Goal: Task Accomplishment & Management: Manage account settings

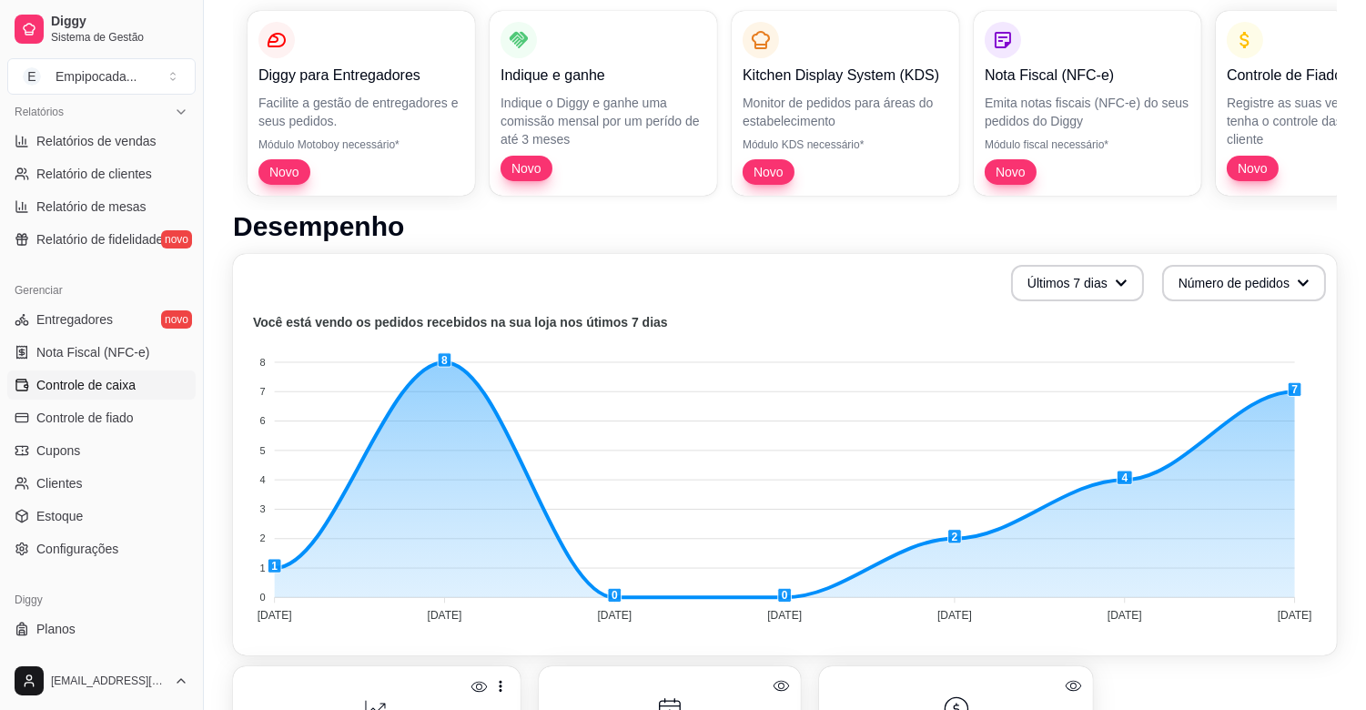
scroll to position [599, 0]
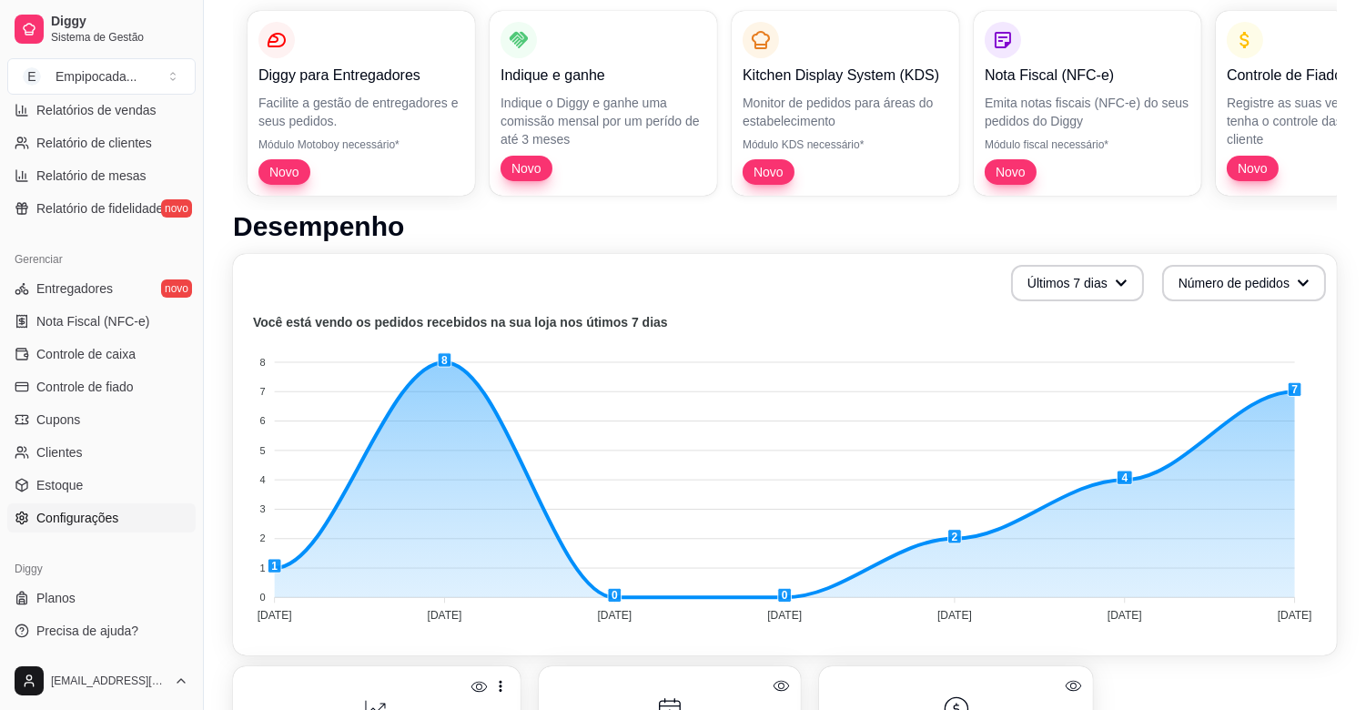
click at [93, 514] on span "Configurações" at bounding box center [77, 518] width 82 height 18
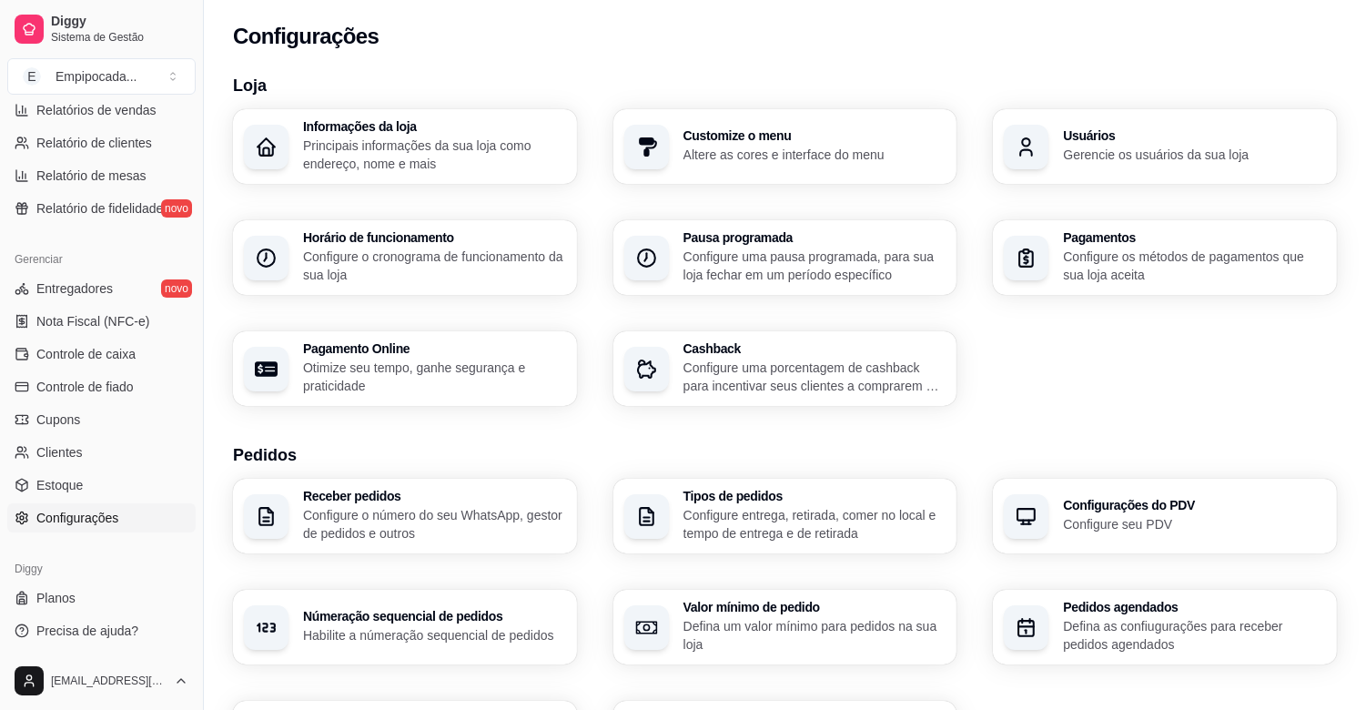
click at [451, 510] on p "Configure o número do seu WhatsApp, gestor de pedidos e outros" at bounding box center [434, 524] width 263 height 36
click at [773, 517] on p "Configure entrega, retirada, comer no local e tempo de entrega e de retirada" at bounding box center [814, 524] width 263 height 36
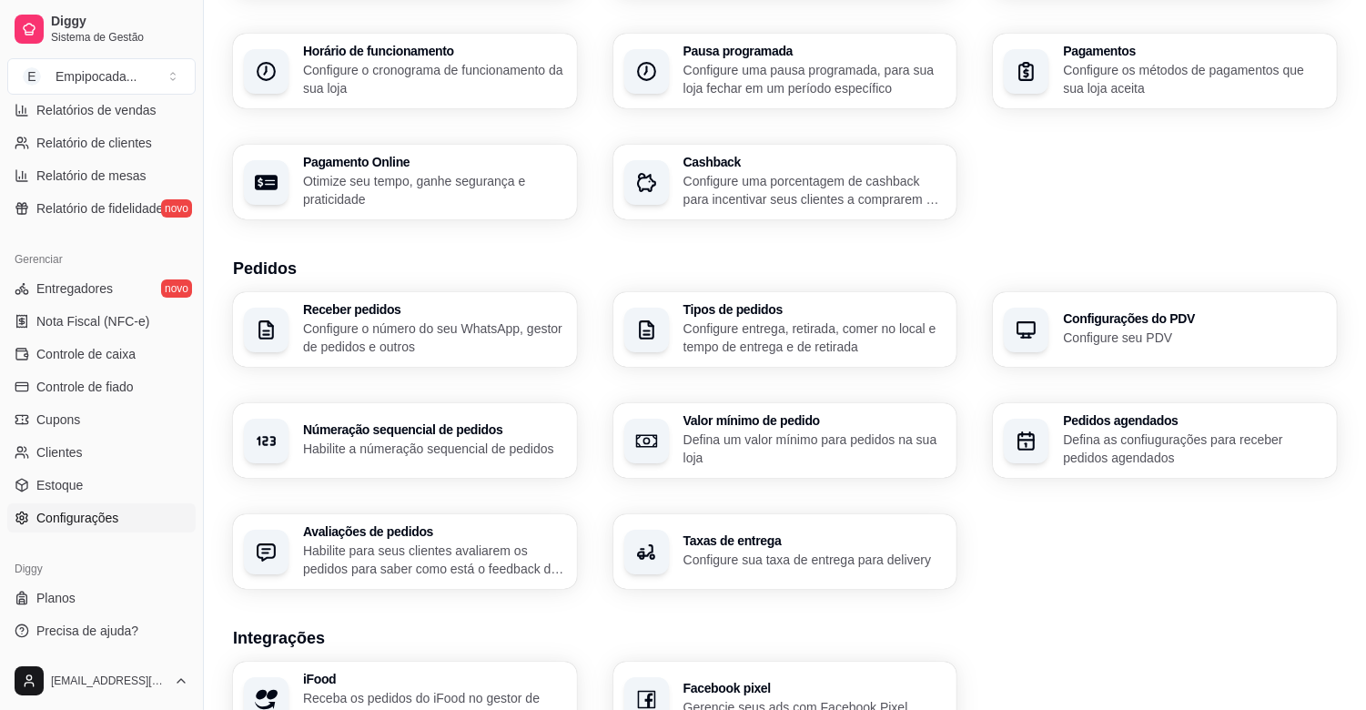
scroll to position [202, 0]
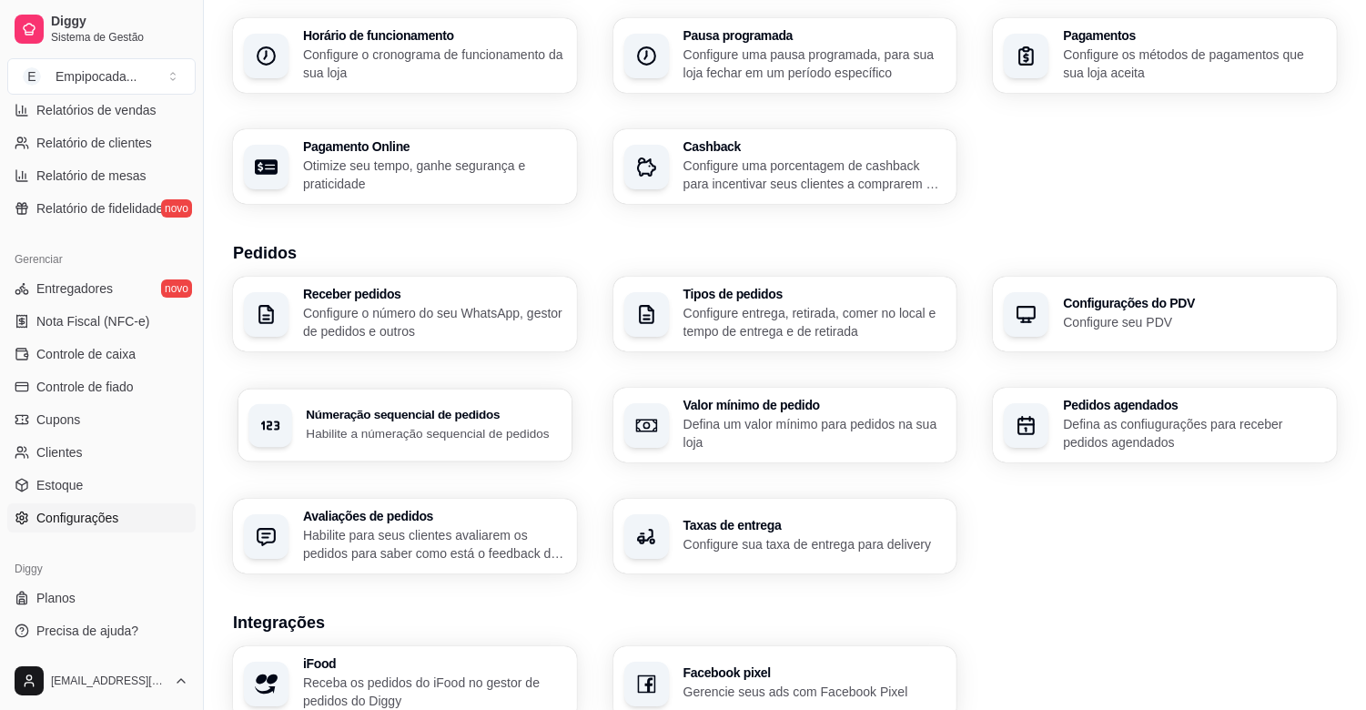
click at [440, 429] on p "Habilite a númeração sequencial de pedidos" at bounding box center [433, 432] width 255 height 17
click at [819, 435] on p "Defina um valor mínimo para pedidos na sua loja" at bounding box center [813, 432] width 255 height 35
click at [1113, 449] on p "Defina as confiugurações para receber pedidos agendados" at bounding box center [1193, 432] width 255 height 35
click at [446, 540] on p "Habilite para seus clientes avaliarem os pedidos para saber como está o feedbac…" at bounding box center [434, 544] width 263 height 36
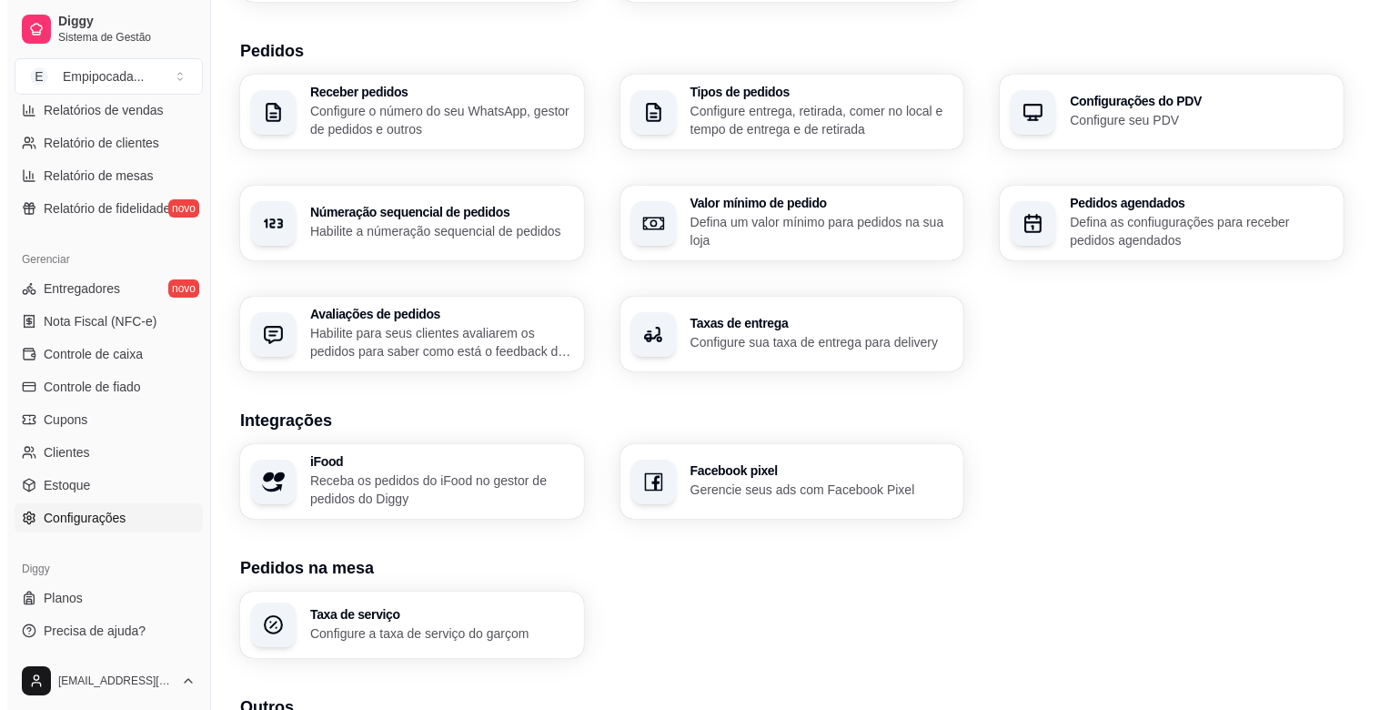
scroll to position [565, 0]
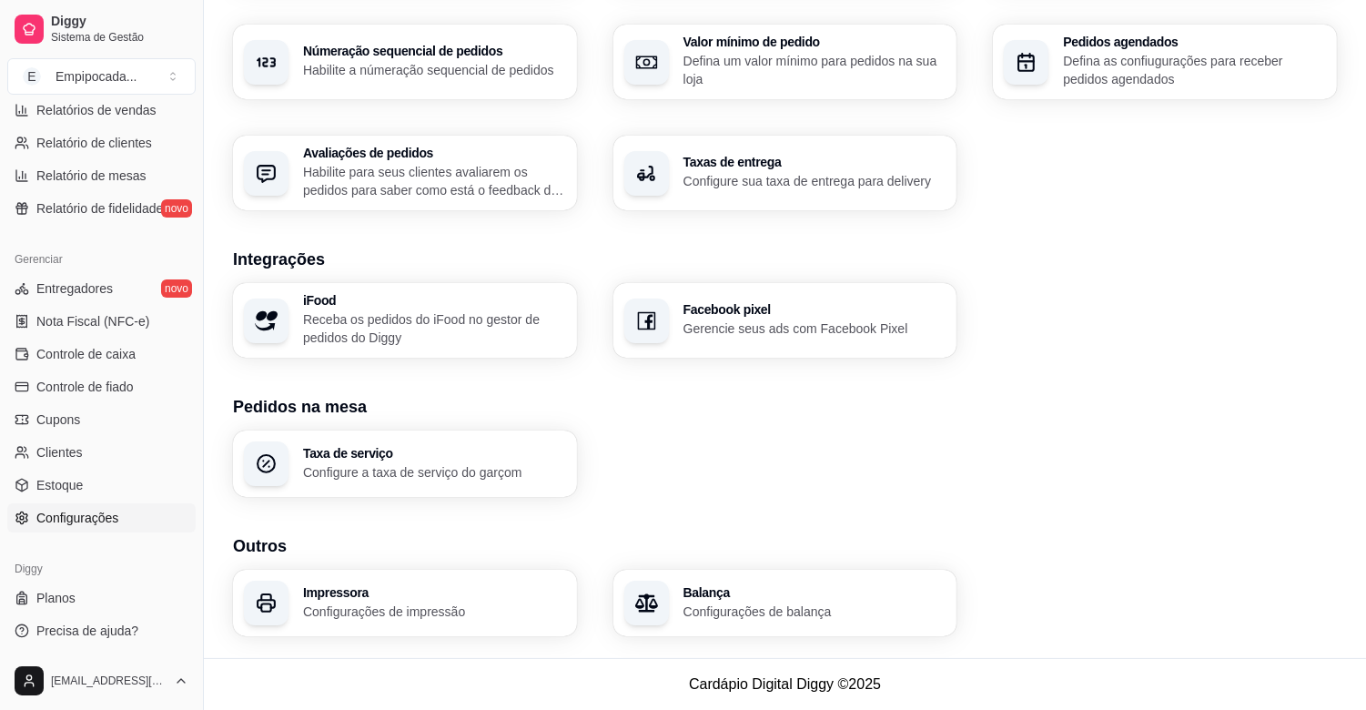
click at [495, 611] on p "Configurações de impressão" at bounding box center [434, 611] width 263 height 18
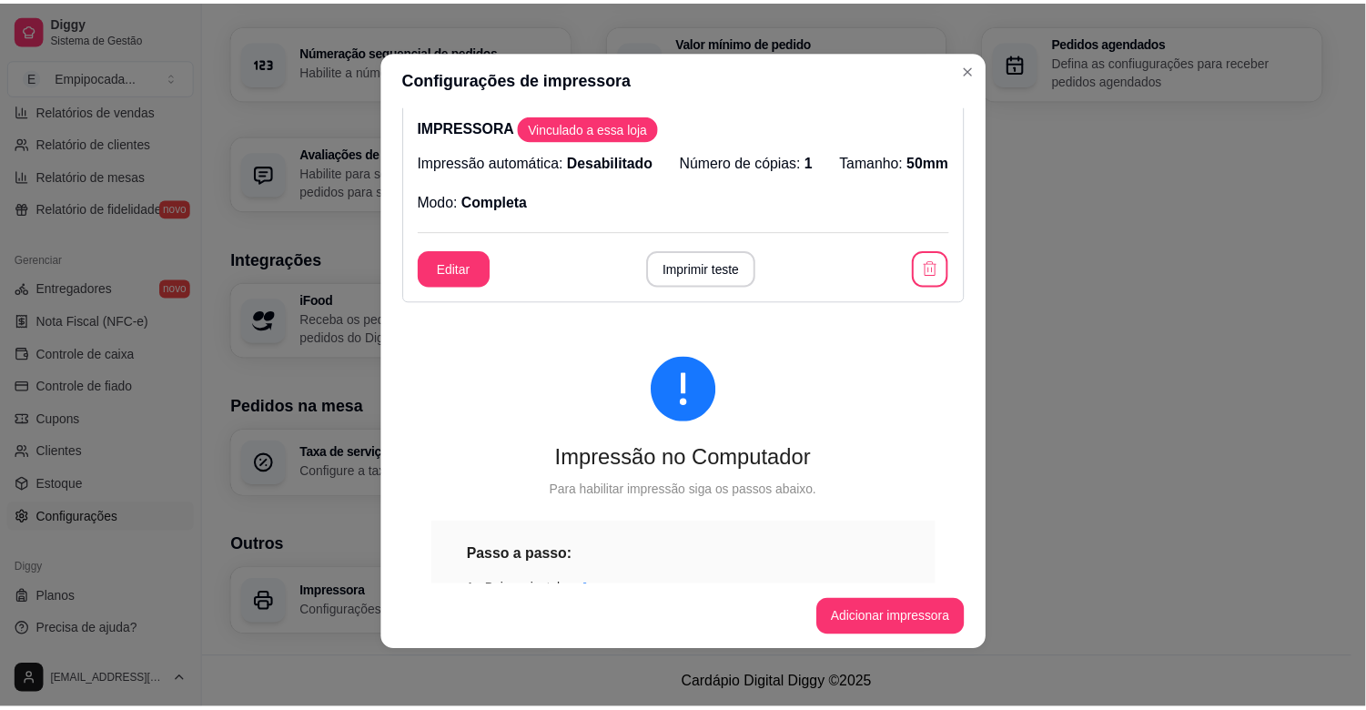
scroll to position [0, 0]
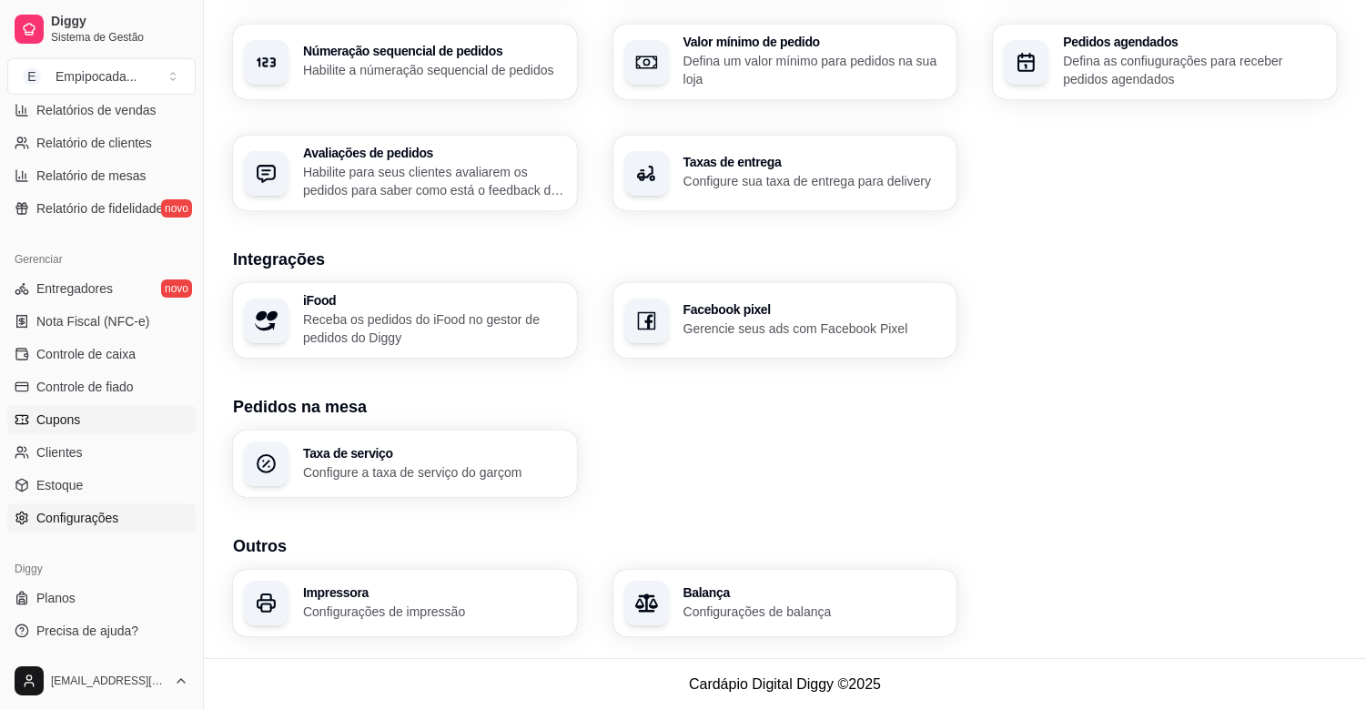
click at [125, 423] on link "Cupons" at bounding box center [101, 419] width 188 height 29
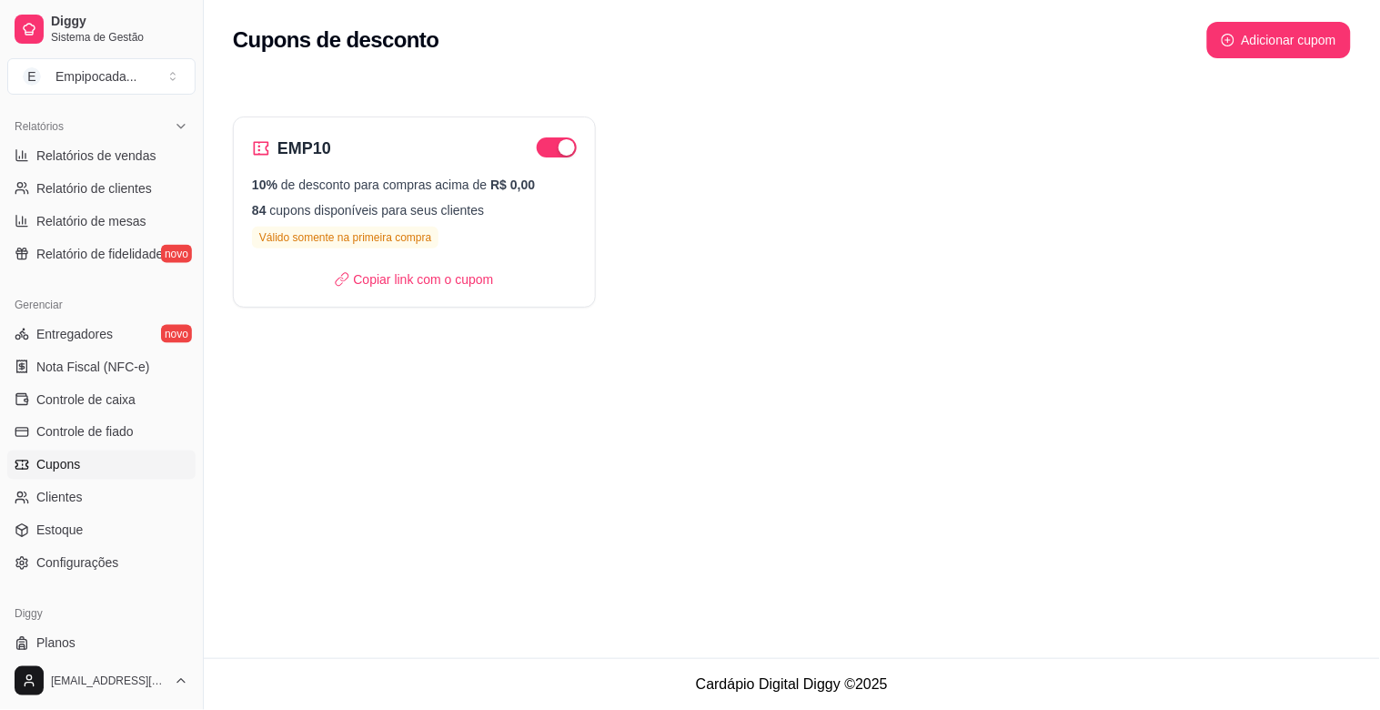
scroll to position [599, 0]
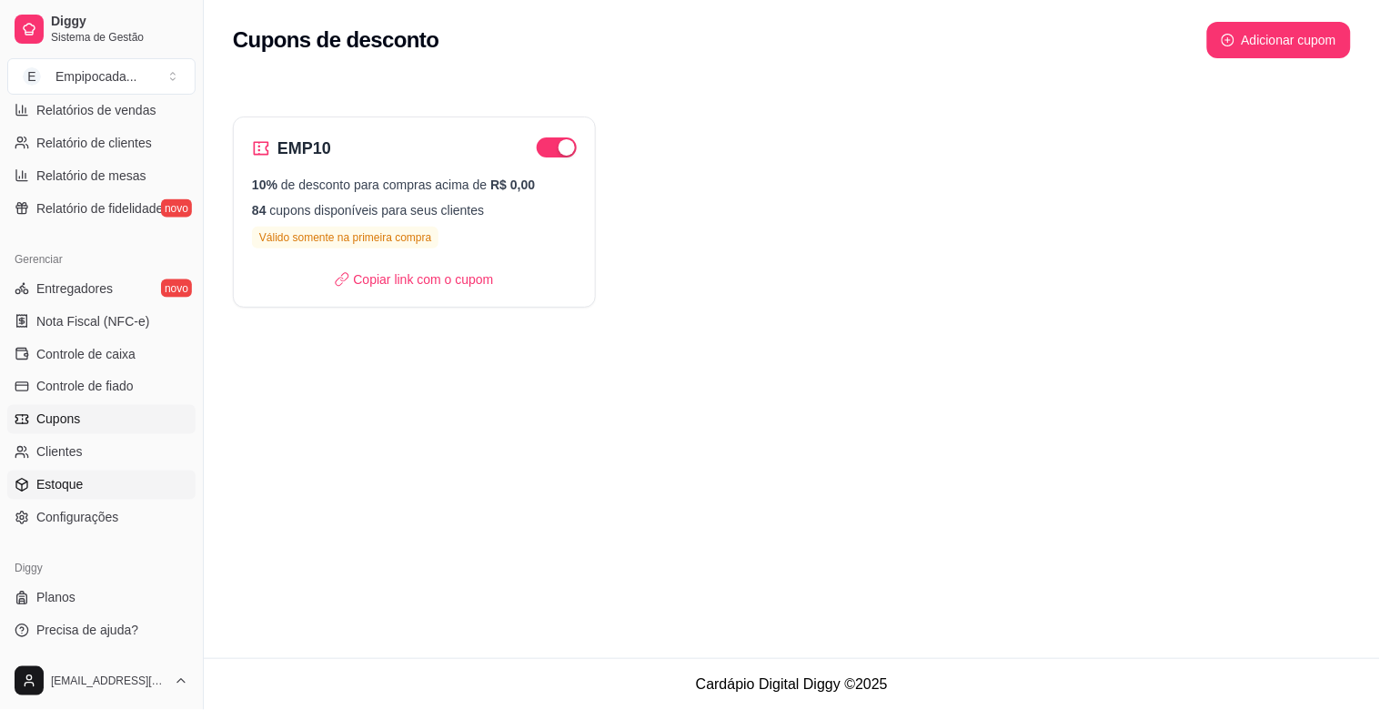
click at [133, 486] on link "Estoque" at bounding box center [101, 484] width 188 height 29
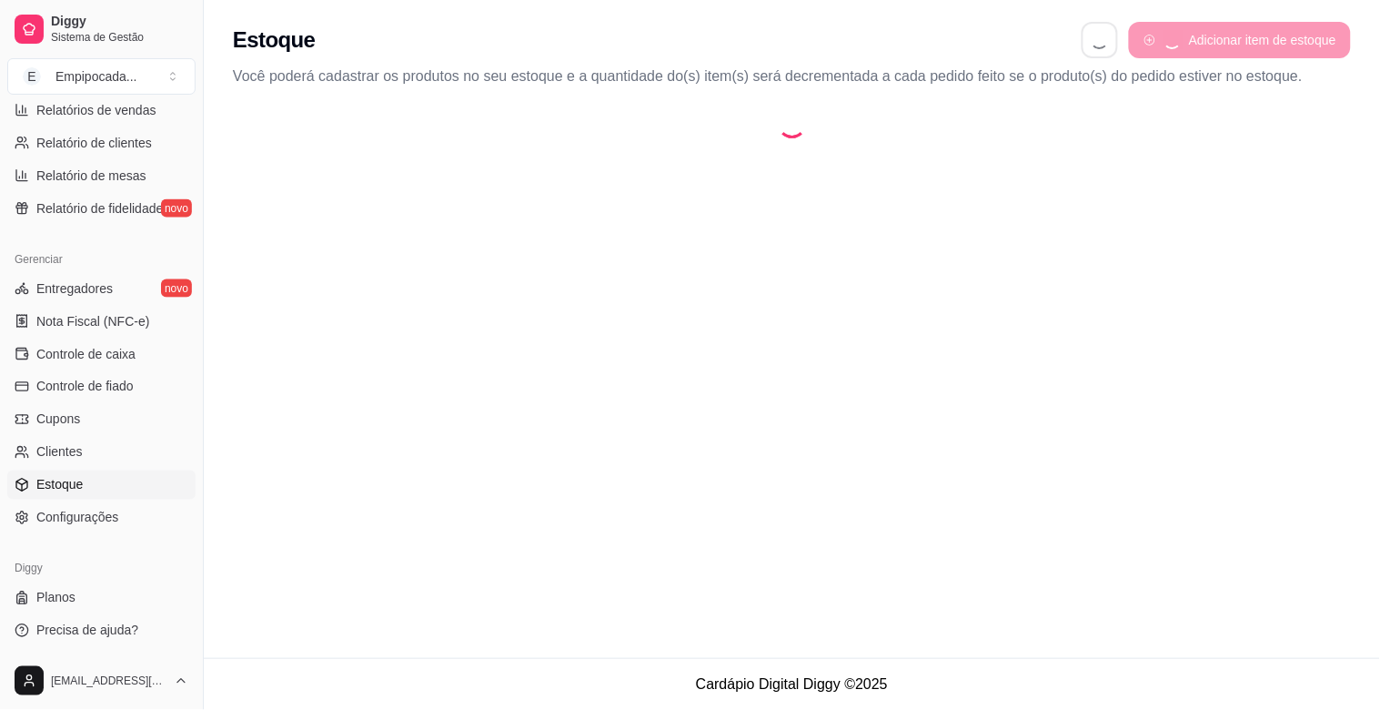
select select "QUANTITY_ORDER"
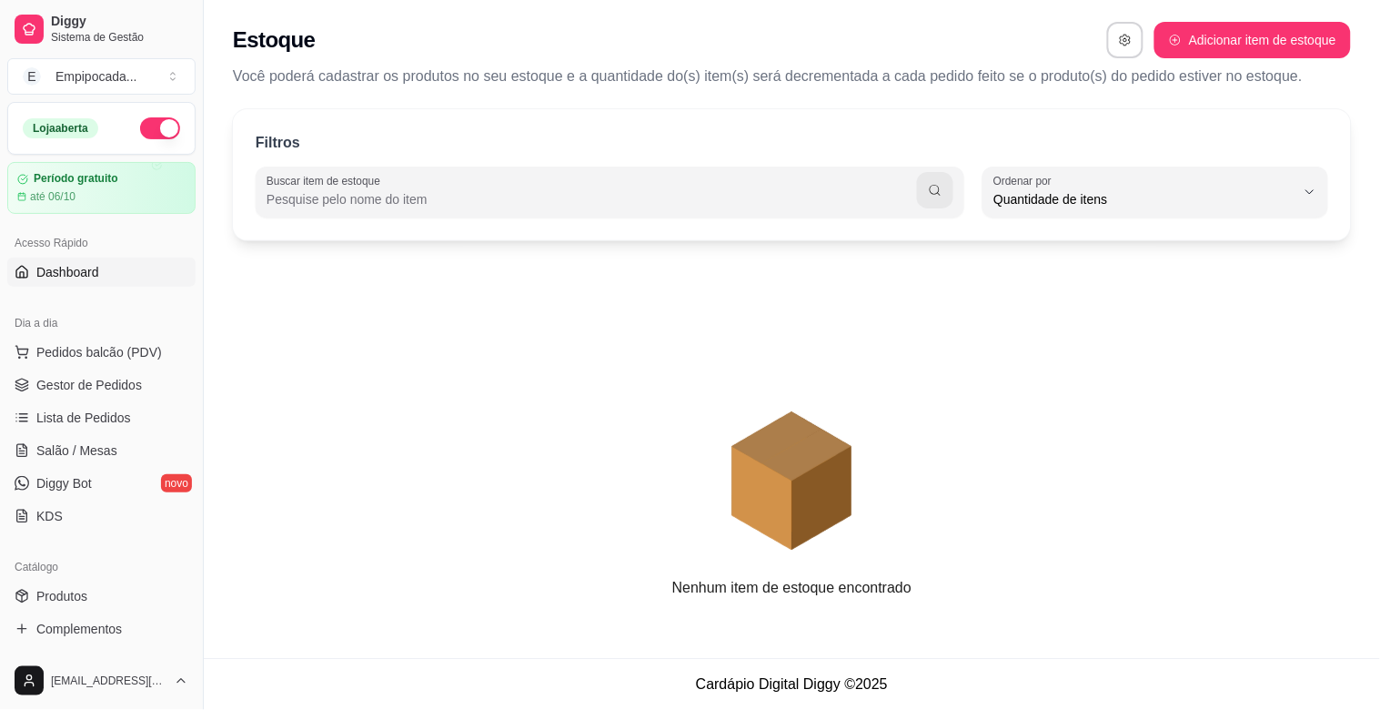
click at [64, 278] on span "Dashboard" at bounding box center [67, 272] width 63 height 18
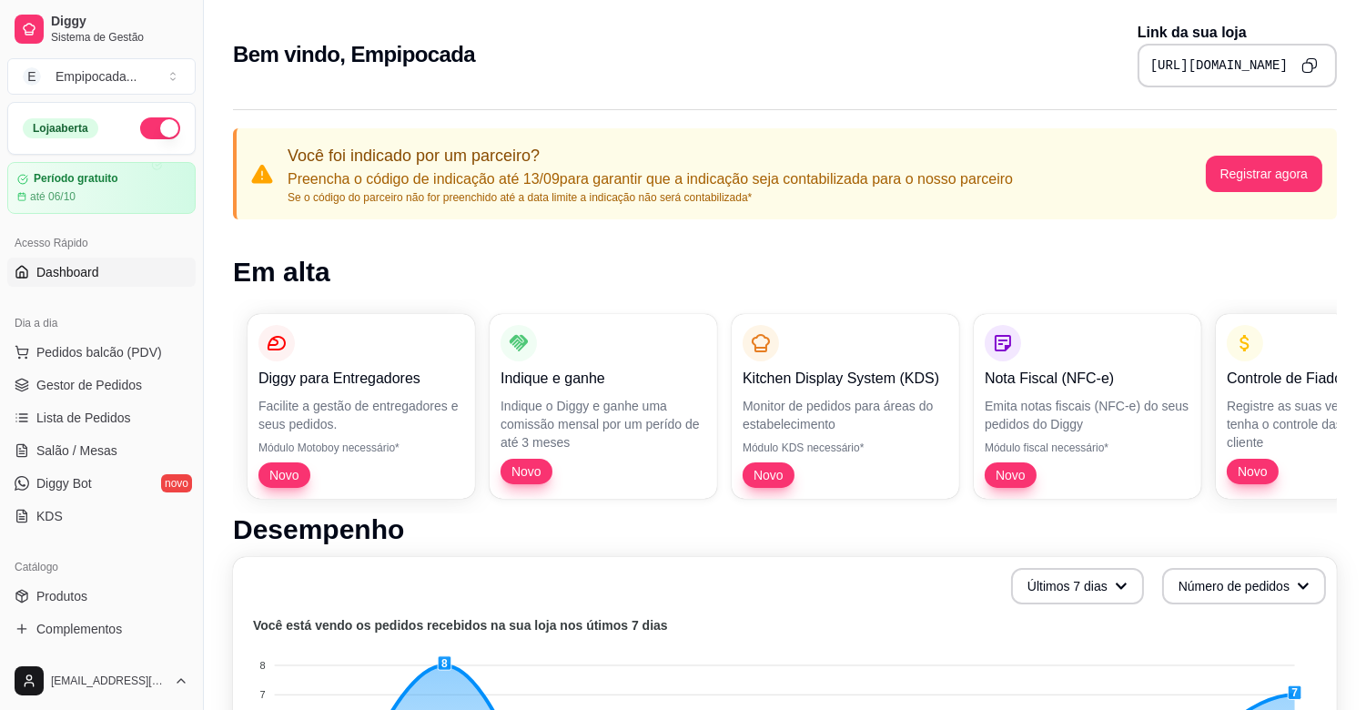
click at [114, 277] on link "Dashboard" at bounding box center [101, 272] width 188 height 29
click at [121, 391] on span "Gestor de Pedidos" at bounding box center [89, 385] width 106 height 18
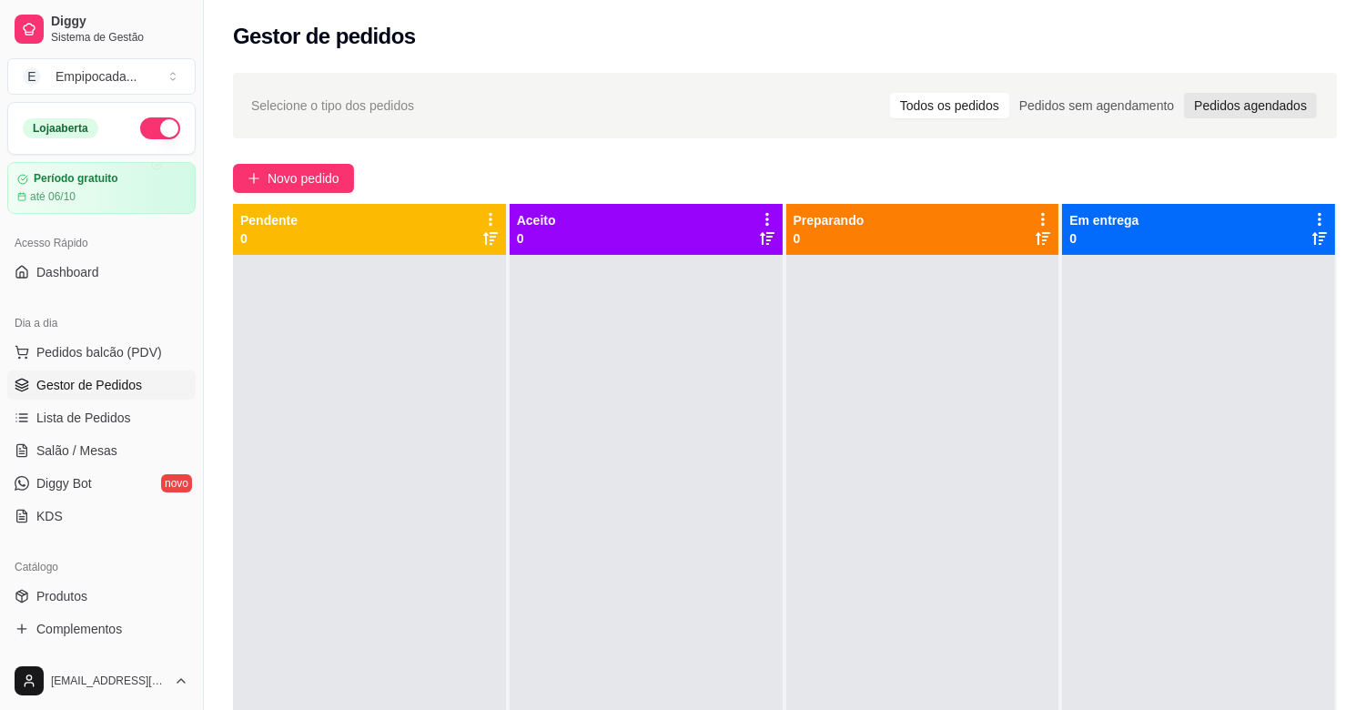
click at [1229, 113] on div "Pedidos agendados" at bounding box center [1250, 105] width 133 height 25
click at [1184, 93] on input "Pedidos agendados" at bounding box center [1184, 93] width 0 height 0
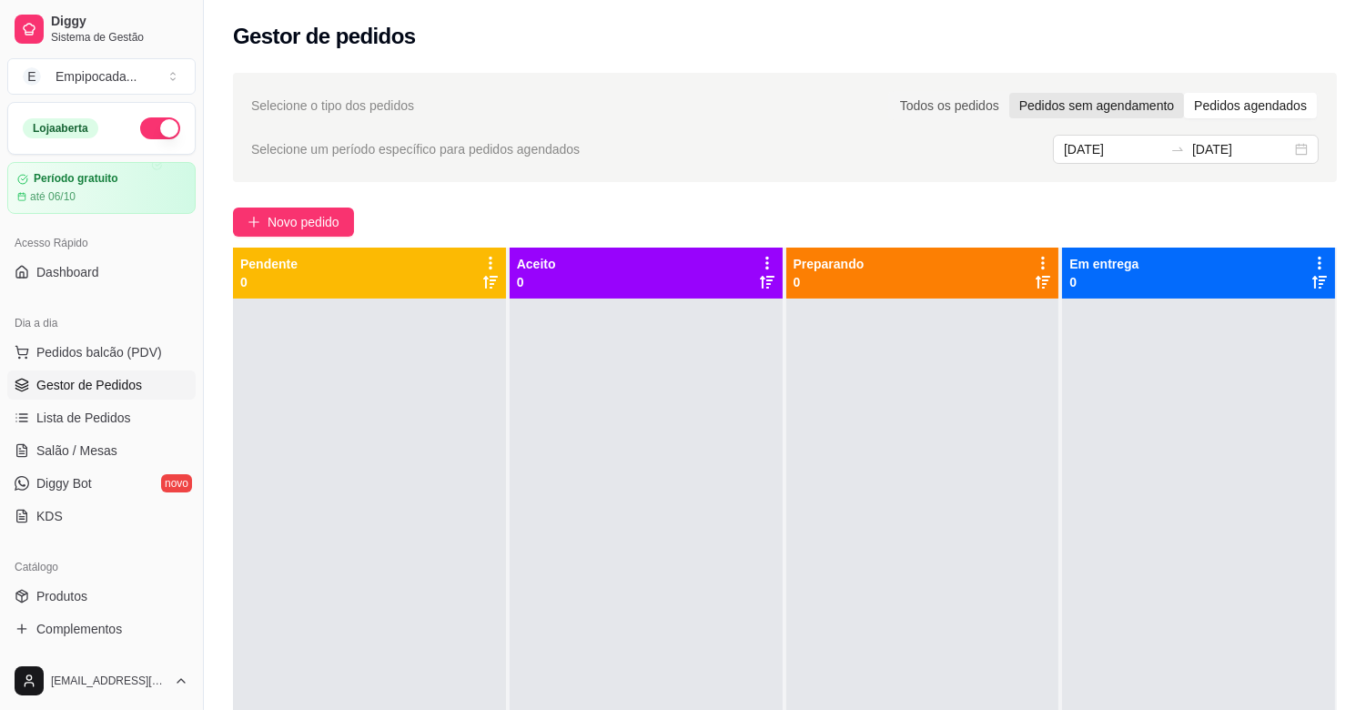
click at [1092, 113] on div "Pedidos sem agendamento" at bounding box center [1096, 105] width 175 height 25
click at [1009, 93] on input "Pedidos sem agendamento" at bounding box center [1009, 93] width 0 height 0
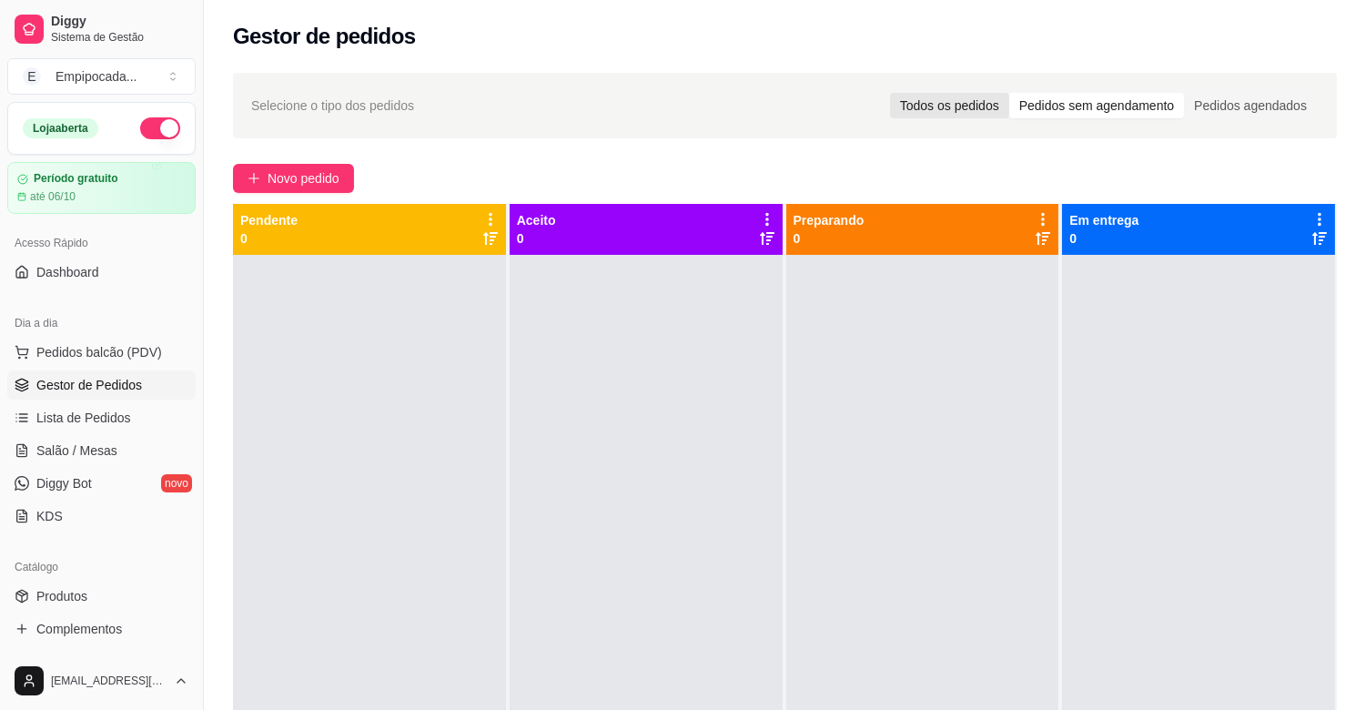
click at [955, 110] on div "Todos os pedidos" at bounding box center [949, 105] width 119 height 25
click at [890, 93] on input "Todos os pedidos" at bounding box center [890, 93] width 0 height 0
